Goal: Task Accomplishment & Management: Complete application form

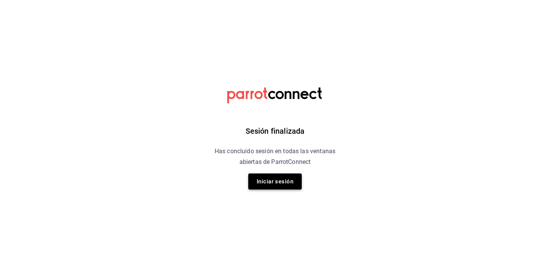
click at [290, 188] on button "Iniciar sesión" at bounding box center [275, 182] width 54 height 16
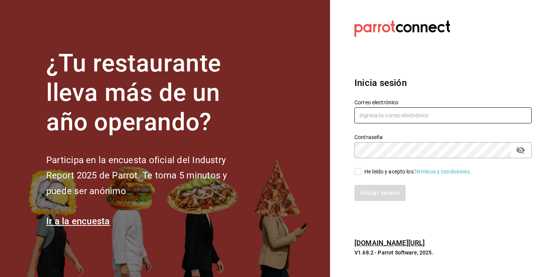
type input "[EMAIL_ADDRESS][DOMAIN_NAME]"
click at [357, 173] on input "He leído y acepto los Términos y condiciones." at bounding box center [358, 171] width 7 height 7
checkbox input "true"
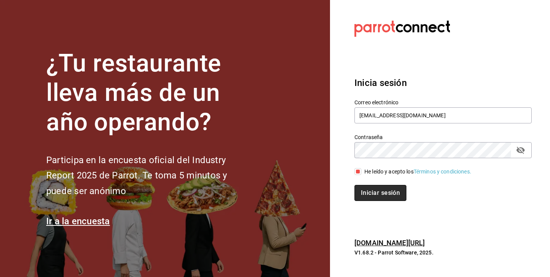
click at [363, 187] on button "Iniciar sesión" at bounding box center [381, 193] width 52 height 16
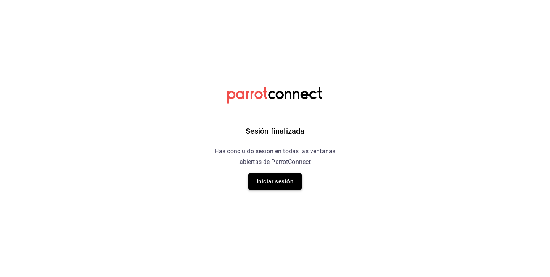
click at [272, 180] on button "Iniciar sesión" at bounding box center [275, 182] width 54 height 16
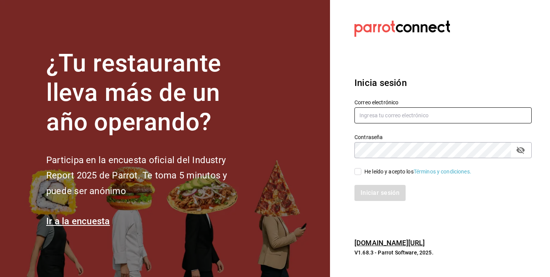
type input "[EMAIL_ADDRESS][DOMAIN_NAME]"
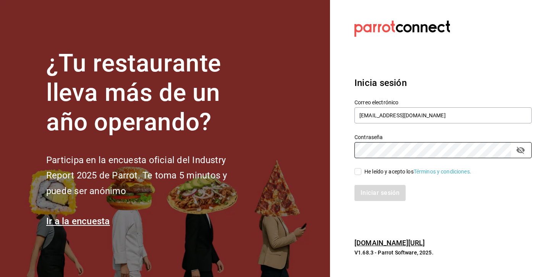
click at [357, 172] on input "He leído y acepto los Términos y condiciones." at bounding box center [358, 171] width 7 height 7
checkbox input "true"
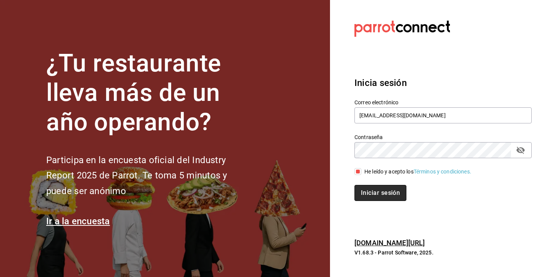
click at [372, 189] on button "Iniciar sesión" at bounding box center [381, 193] width 52 height 16
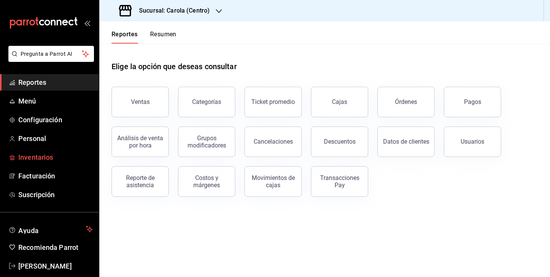
click at [37, 158] on span "Inventarios" at bounding box center [55, 157] width 75 height 10
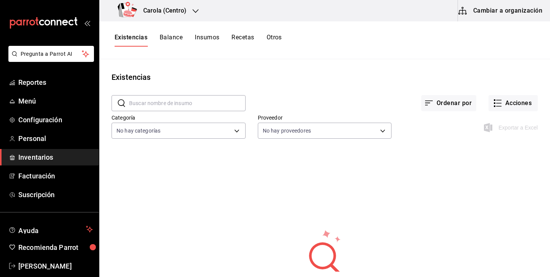
click at [479, 15] on button "Cambiar a organización" at bounding box center [501, 10] width 86 height 21
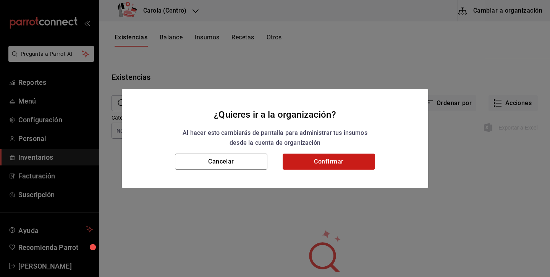
click at [310, 163] on button "Confirmar" at bounding box center [329, 162] width 92 height 16
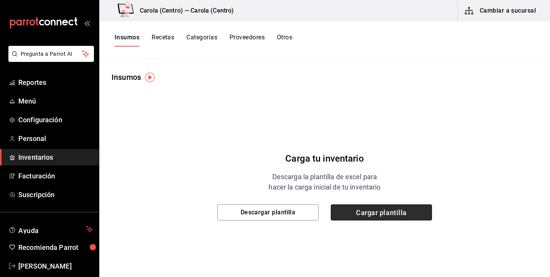
click at [347, 213] on span "Cargar plantilla" at bounding box center [381, 212] width 101 height 16
click at [0, 0] on input "Cargar plantilla" at bounding box center [0, 0] width 0 height 0
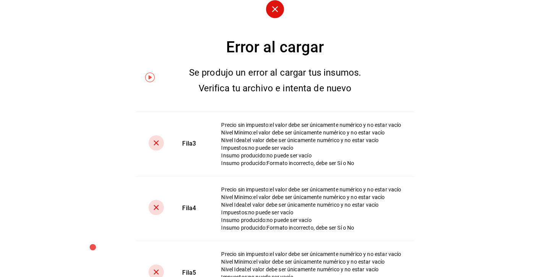
click at [276, 9] on circle at bounding box center [275, 9] width 18 height 18
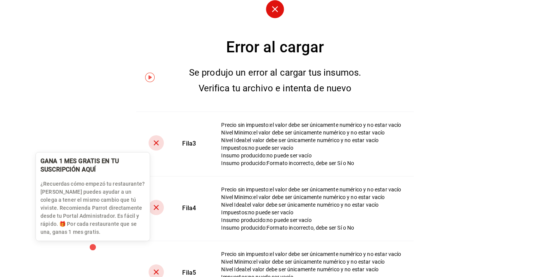
click at [93, 247] on div "button" at bounding box center [93, 247] width 6 height 6
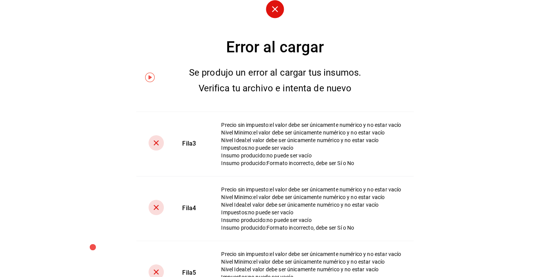
click at [274, 11] on circle at bounding box center [275, 9] width 18 height 18
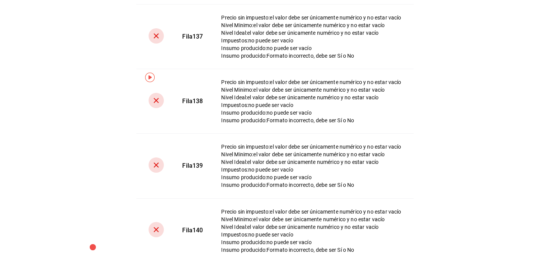
scroll to position [8809, 0]
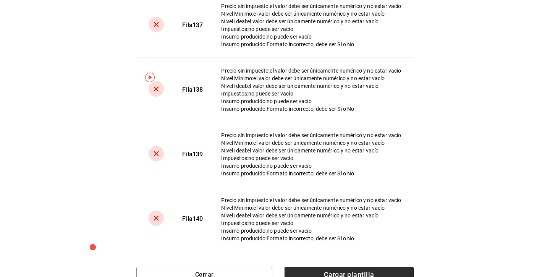
click at [305, 270] on span "Cargar plantilla" at bounding box center [349, 275] width 129 height 16
click at [0, 0] on input "Cargar plantilla" at bounding box center [0, 0] width 0 height 0
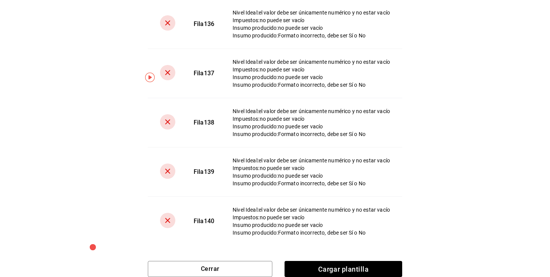
scroll to position [6699, 0]
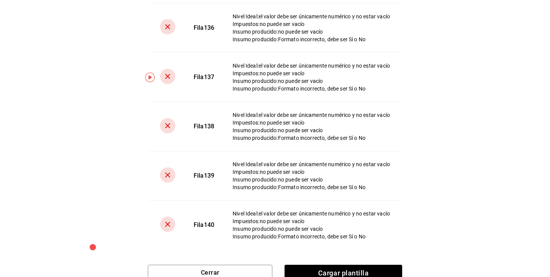
click at [337, 269] on span "Cargar plantilla" at bounding box center [344, 273] width 118 height 16
click at [0, 0] on input "Cargar plantilla" at bounding box center [0, 0] width 0 height 0
click at [342, 268] on span "Cargar plantilla" at bounding box center [344, 273] width 118 height 16
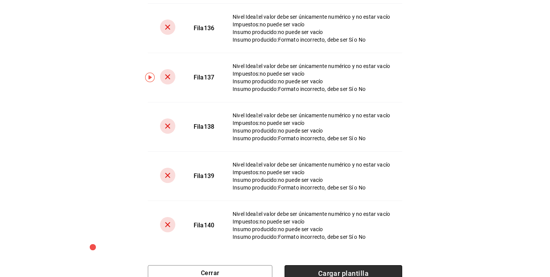
click at [0, 0] on input "Cargar plantilla" at bounding box center [0, 0] width 0 height 0
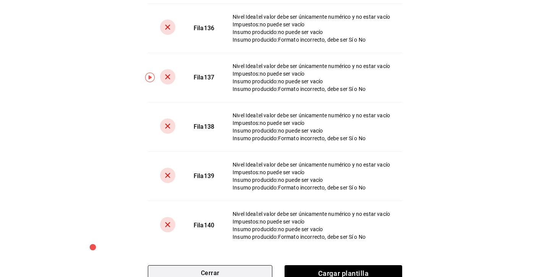
click at [235, 268] on button "Cerrar" at bounding box center [210, 273] width 125 height 16
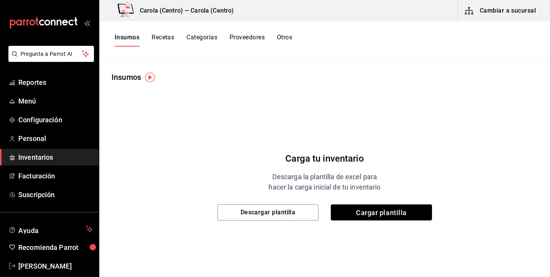
scroll to position [0, 0]
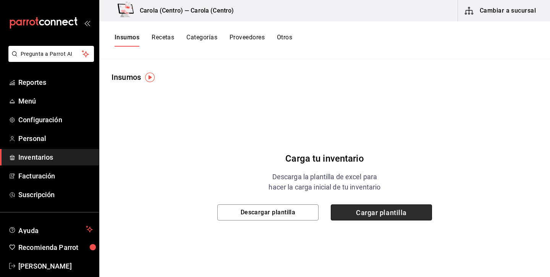
click at [367, 217] on span "Cargar plantilla" at bounding box center [381, 212] width 101 height 16
click at [0, 0] on input "Cargar plantilla" at bounding box center [0, 0] width 0 height 0
click at [359, 211] on span "Cargar plantilla" at bounding box center [381, 212] width 101 height 16
click at [0, 0] on input "Cargar plantilla" at bounding box center [0, 0] width 0 height 0
click at [381, 214] on span "Cargar plantilla" at bounding box center [381, 212] width 101 height 16
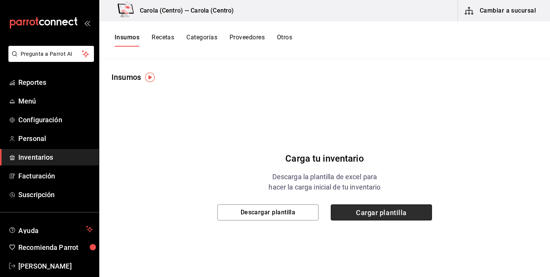
click at [0, 0] on input "Cargar plantilla" at bounding box center [0, 0] width 0 height 0
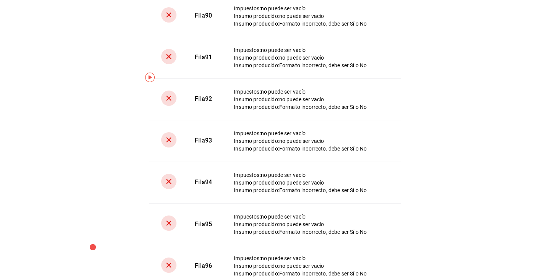
scroll to position [4180, 0]
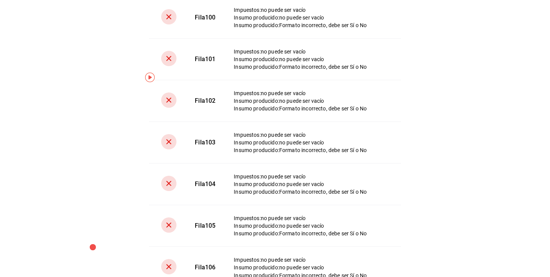
click at [151, 75] on img "button" at bounding box center [150, 78] width 10 height 10
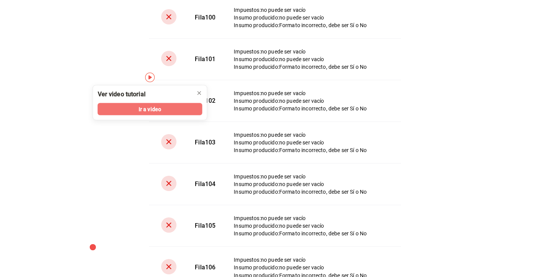
click at [178, 105] on button "Ir a video" at bounding box center [150, 109] width 105 height 12
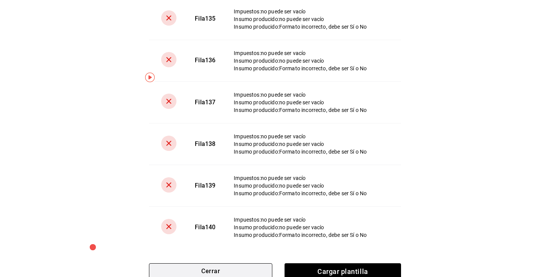
scroll to position [5644, 0]
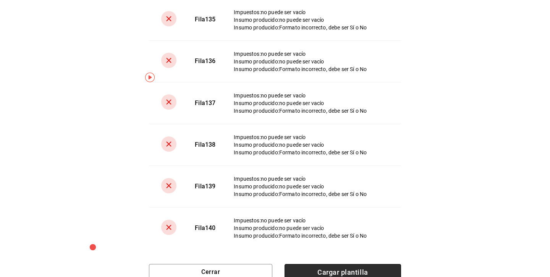
click at [312, 269] on span "Cargar plantilla" at bounding box center [343, 272] width 117 height 16
click at [0, 0] on input "Cargar plantilla" at bounding box center [0, 0] width 0 height 0
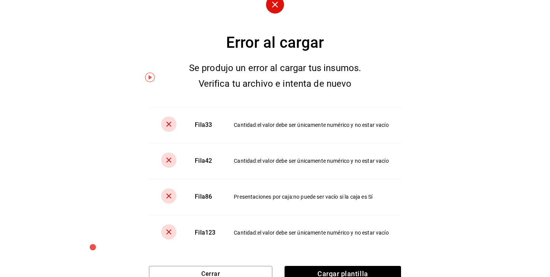
scroll to position [4, 0]
click at [303, 266] on span "Cargar plantilla" at bounding box center [343, 274] width 117 height 16
click at [0, 0] on input "Cargar plantilla" at bounding box center [0, 0] width 0 height 0
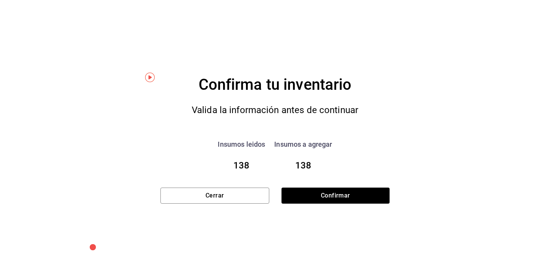
scroll to position [0, 0]
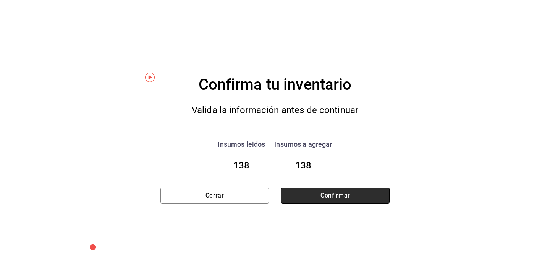
click at [314, 197] on button "Confirmar" at bounding box center [335, 196] width 109 height 16
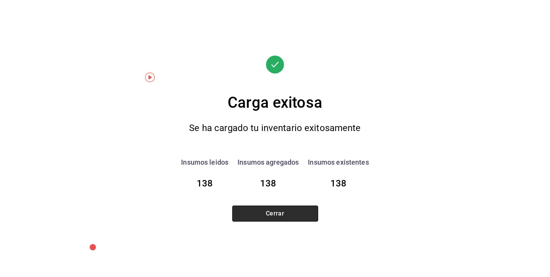
click at [301, 212] on button "Cerrar" at bounding box center [275, 214] width 86 height 16
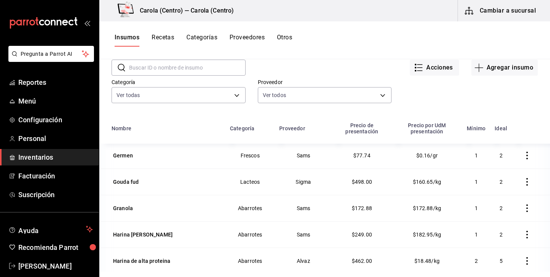
scroll to position [94, 0]
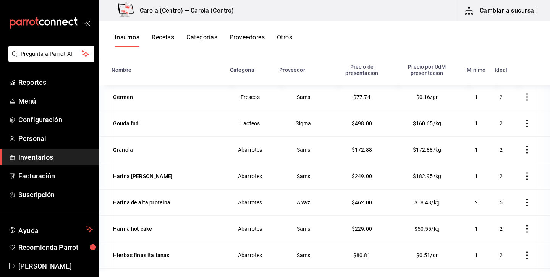
click at [253, 34] on button "Proveedores" at bounding box center [247, 40] width 35 height 13
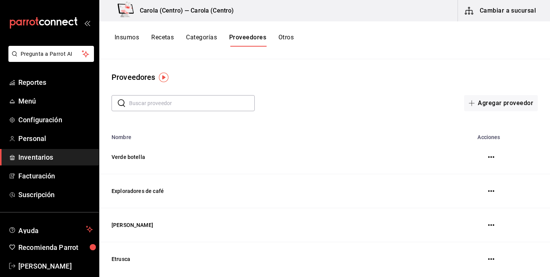
click at [171, 36] on button "Recetas" at bounding box center [162, 40] width 23 height 13
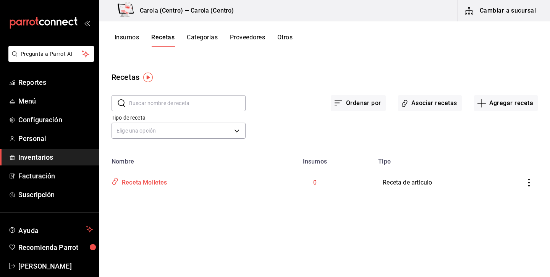
click at [240, 180] on div "Receta Molletes" at bounding box center [178, 181] width 138 height 15
type input "Receta Molletes"
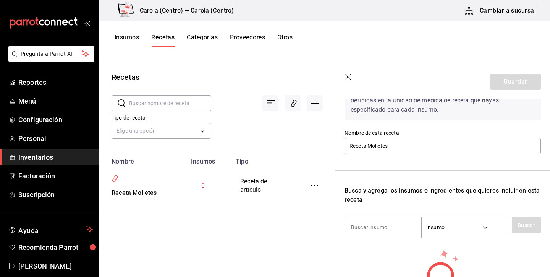
scroll to position [44, 0]
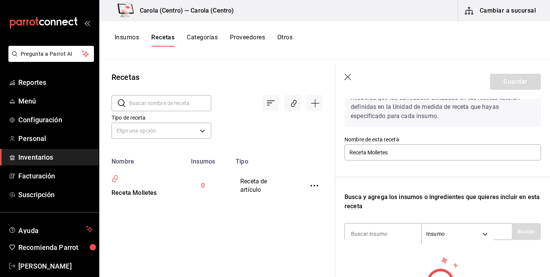
click at [406, 202] on div "Busca y agrega los insumos o ingredientes que quieres incluir en esta receta" at bounding box center [443, 202] width 196 height 18
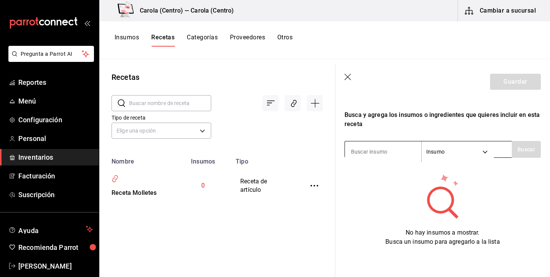
scroll to position [126, 0]
click at [448, 154] on body "Pregunta a Parrot AI Reportes Menú Configuración Personal Inventarios Facturaci…" at bounding box center [275, 136] width 550 height 272
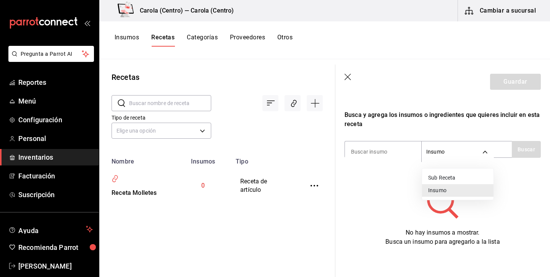
click at [434, 191] on li "Insumo" at bounding box center [457, 190] width 71 height 13
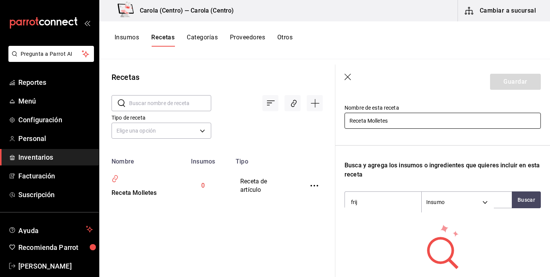
scroll to position [88, 0]
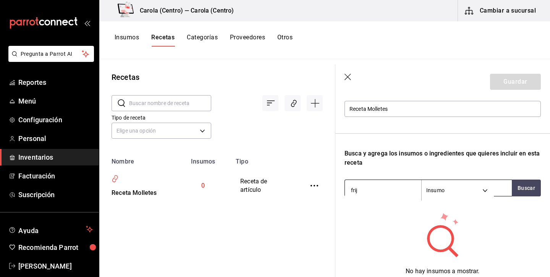
click at [413, 189] on input "frij" at bounding box center [383, 190] width 76 height 16
click at [397, 190] on input "frij" at bounding box center [383, 190] width 76 height 16
click at [459, 185] on body "Pregunta a Parrot AI Reportes Menú Configuración Personal Inventarios Facturaci…" at bounding box center [275, 136] width 550 height 272
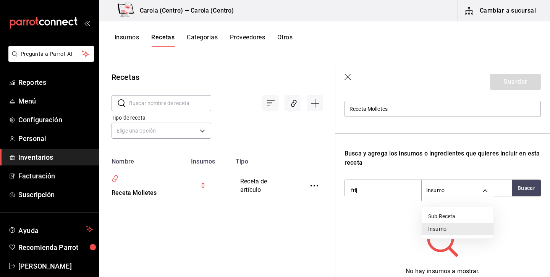
click at [441, 231] on li "Insumo" at bounding box center [457, 229] width 71 height 13
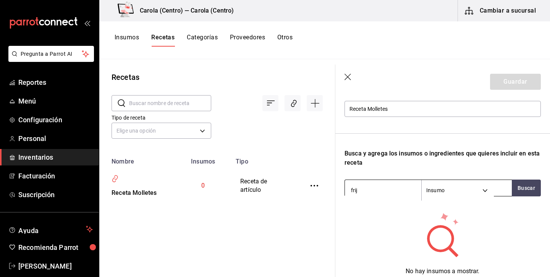
click at [392, 191] on input "frij" at bounding box center [383, 190] width 76 height 16
type input "frijoles"
click at [527, 188] on button "Buscar" at bounding box center [526, 188] width 29 height 17
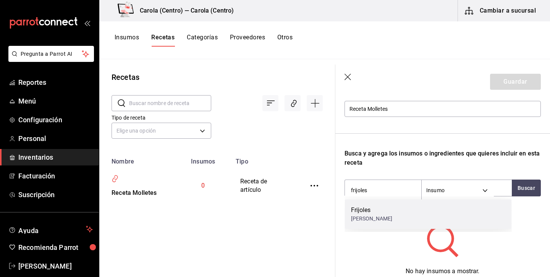
click at [442, 209] on div "Frijoles Paquete - Sams" at bounding box center [428, 213] width 167 height 29
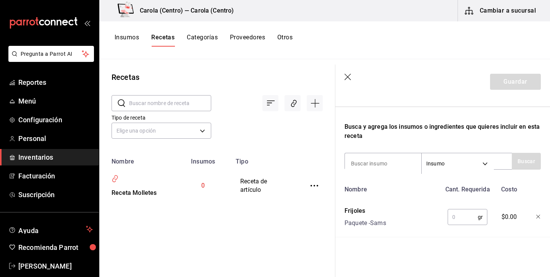
scroll to position [114, 0]
type input "queso"
click at [528, 159] on button "Buscar" at bounding box center [526, 161] width 29 height 17
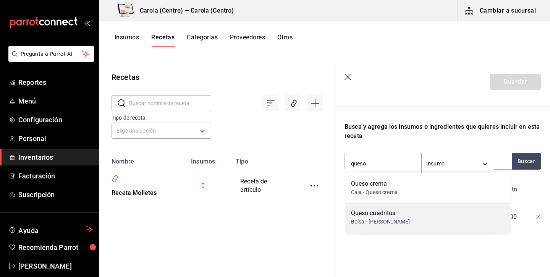
scroll to position [0, 0]
click at [404, 215] on div "Queso cuadritos Bolsa - Bove" at bounding box center [428, 216] width 167 height 29
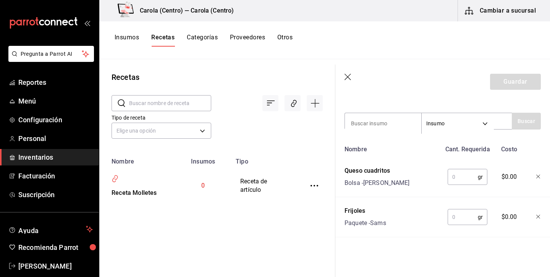
scroll to position [154, 0]
click at [463, 183] on input "text" at bounding box center [463, 176] width 30 height 15
click at [463, 179] on input "text" at bounding box center [463, 176] width 30 height 15
click at [457, 219] on input "text" at bounding box center [463, 216] width 30 height 15
type input "40"
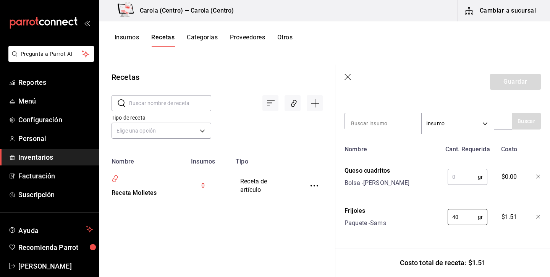
click at [461, 177] on input "text" at bounding box center [463, 176] width 30 height 15
type input "20"
click at [423, 253] on div "Costo total de receta: $4.01" at bounding box center [443, 262] width 215 height 29
click at [516, 79] on button "Guardar" at bounding box center [515, 82] width 51 height 16
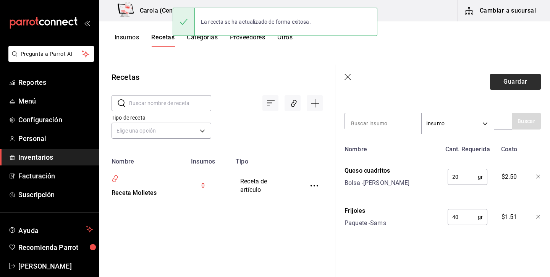
scroll to position [141, 0]
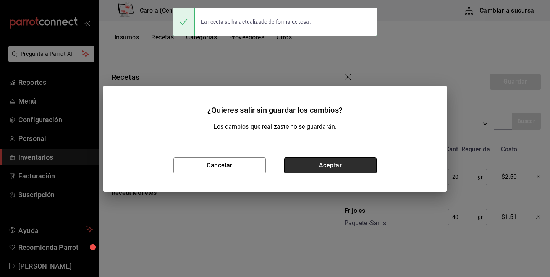
click at [315, 162] on button "Aceptar" at bounding box center [330, 165] width 92 height 16
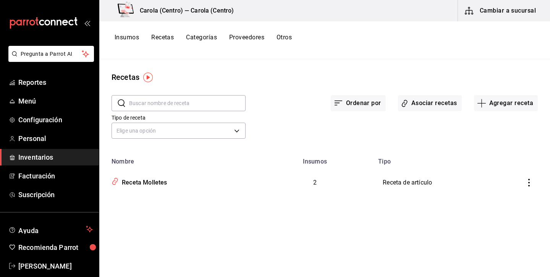
click at [170, 36] on button "Recetas" at bounding box center [162, 40] width 23 height 13
click at [193, 36] on button "Categorías" at bounding box center [201, 40] width 31 height 13
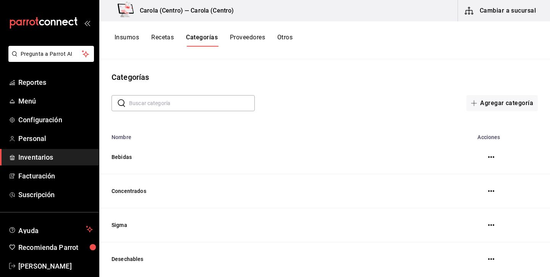
click at [167, 39] on button "Recetas" at bounding box center [162, 40] width 23 height 13
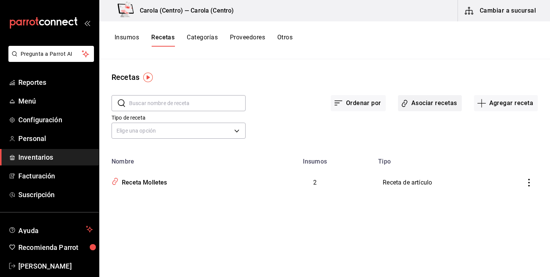
click at [460, 103] on button "Asociar recetas" at bounding box center [430, 103] width 64 height 16
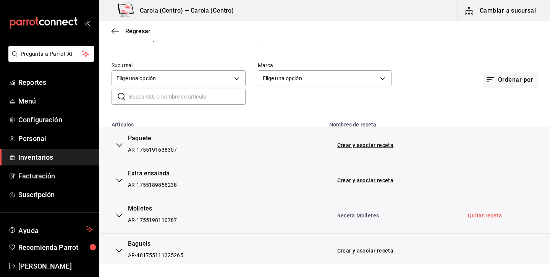
scroll to position [88, 0]
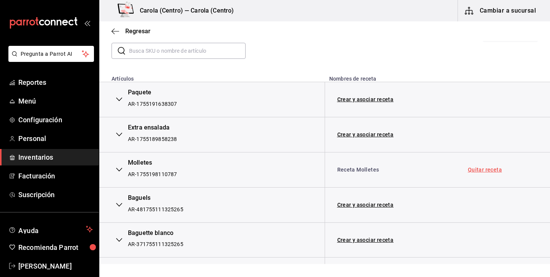
click at [493, 167] on link "Quitar receta" at bounding box center [485, 169] width 34 height 5
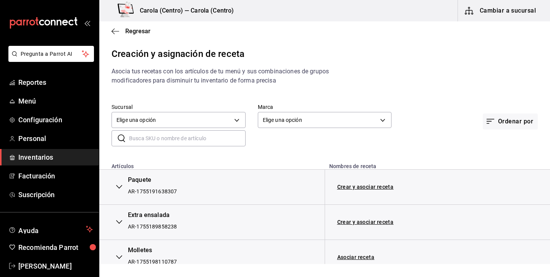
scroll to position [0, 0]
click at [123, 31] on span "Regresar" at bounding box center [131, 31] width 39 height 7
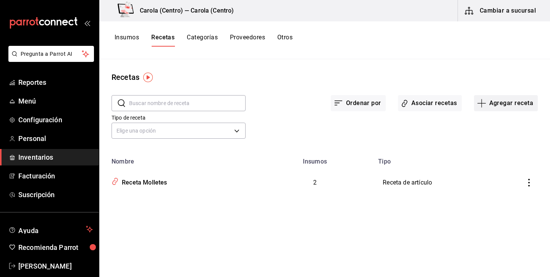
click at [504, 105] on button "Agregar receta" at bounding box center [506, 103] width 64 height 16
click at [487, 172] on li "Receta de producción" at bounding box center [506, 165] width 76 height 20
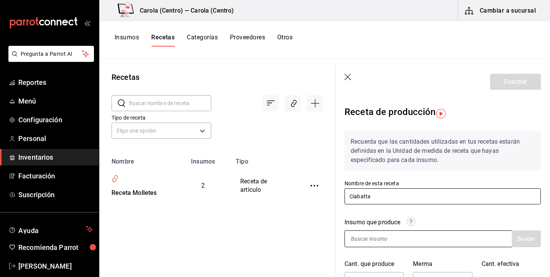
type input "Ciabatta"
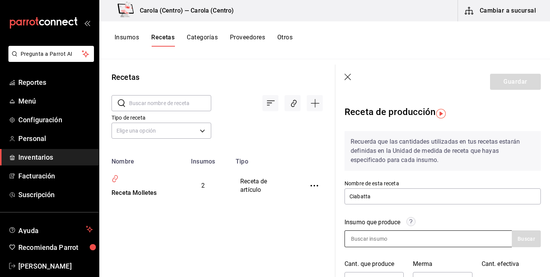
click at [397, 236] on input at bounding box center [383, 239] width 76 height 16
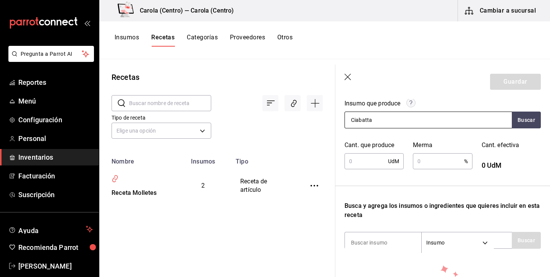
scroll to position [125, 0]
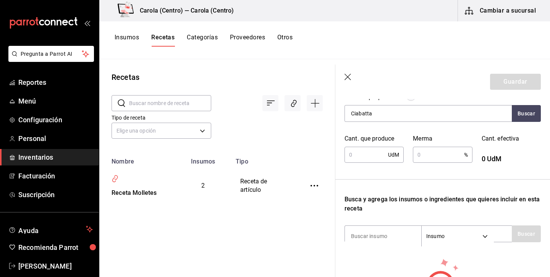
type input "Ciabatta"
click at [415, 190] on div "Recuerda que las cantidades utilizadas en tus recetas estarán definidas en la U…" at bounding box center [443, 165] width 196 height 331
click at [370, 159] on input "text" at bounding box center [367, 154] width 44 height 15
type input "10"
click at [443, 157] on input "text" at bounding box center [438, 154] width 51 height 15
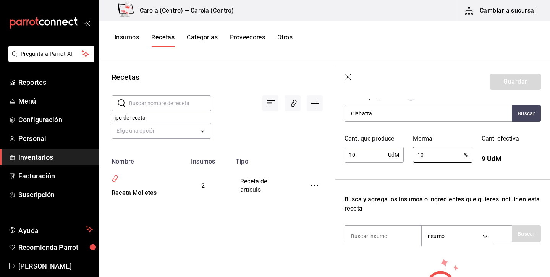
type input "10"
click at [440, 177] on div "Recuerda que las cantidades utilizadas en tus recetas estarán definidas en la U…" at bounding box center [443, 165] width 196 height 331
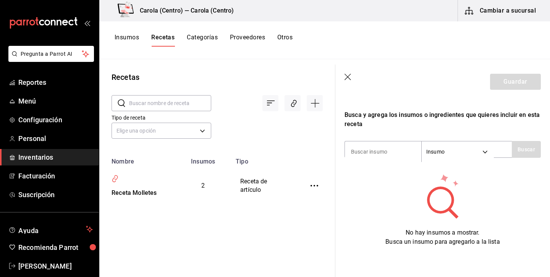
scroll to position [210, 0]
type input "harina"
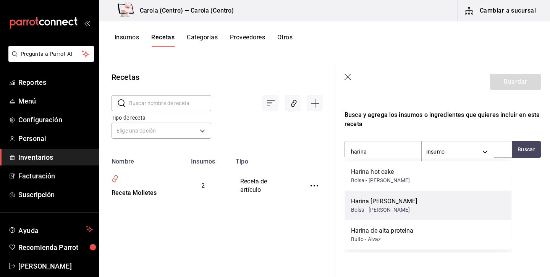
scroll to position [0, 0]
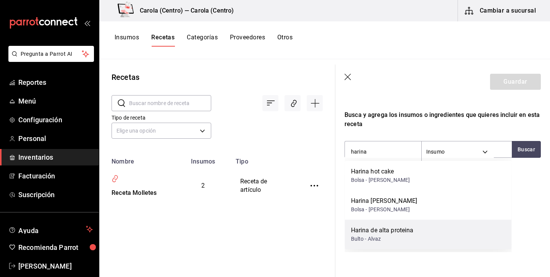
click at [382, 236] on div "Bulto - Alvaz" at bounding box center [382, 239] width 63 height 8
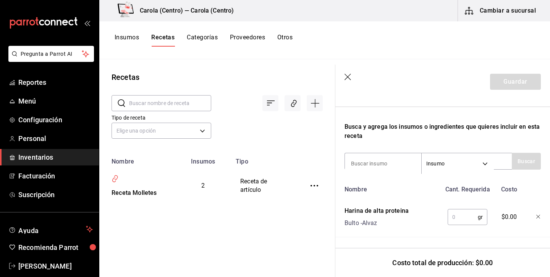
scroll to position [198, 0]
